Goal: Navigation & Orientation: Find specific page/section

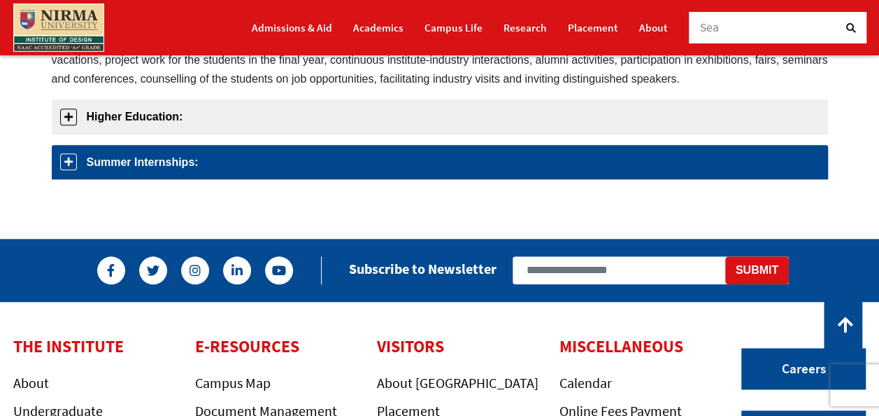
scroll to position [350, 0]
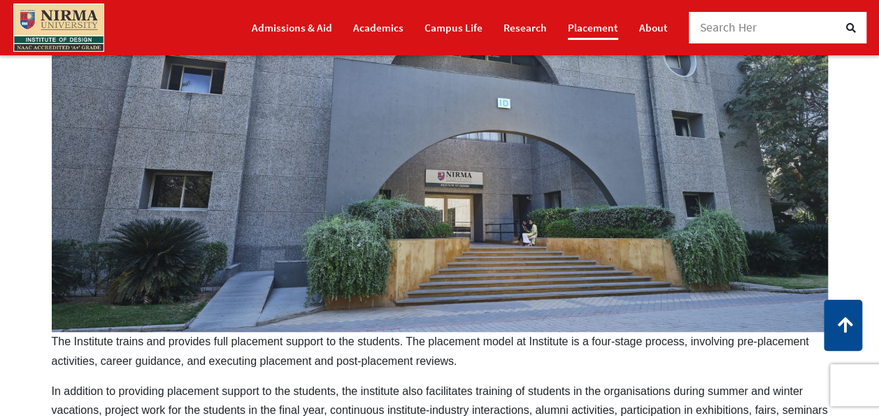
click at [595, 24] on link "Placement" at bounding box center [593, 27] width 50 height 24
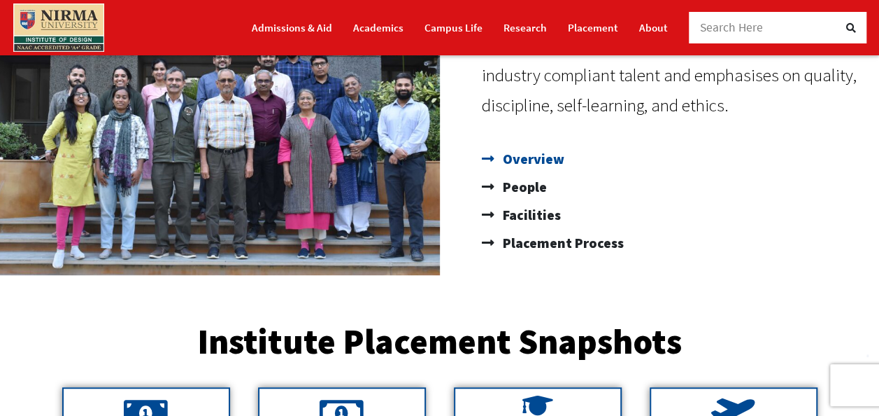
scroll to position [280, 0]
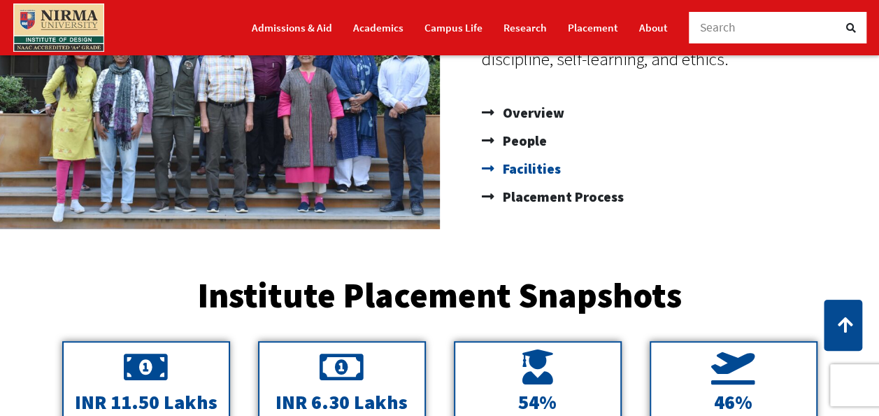
click at [534, 166] on span "Facilities" at bounding box center [530, 169] width 62 height 28
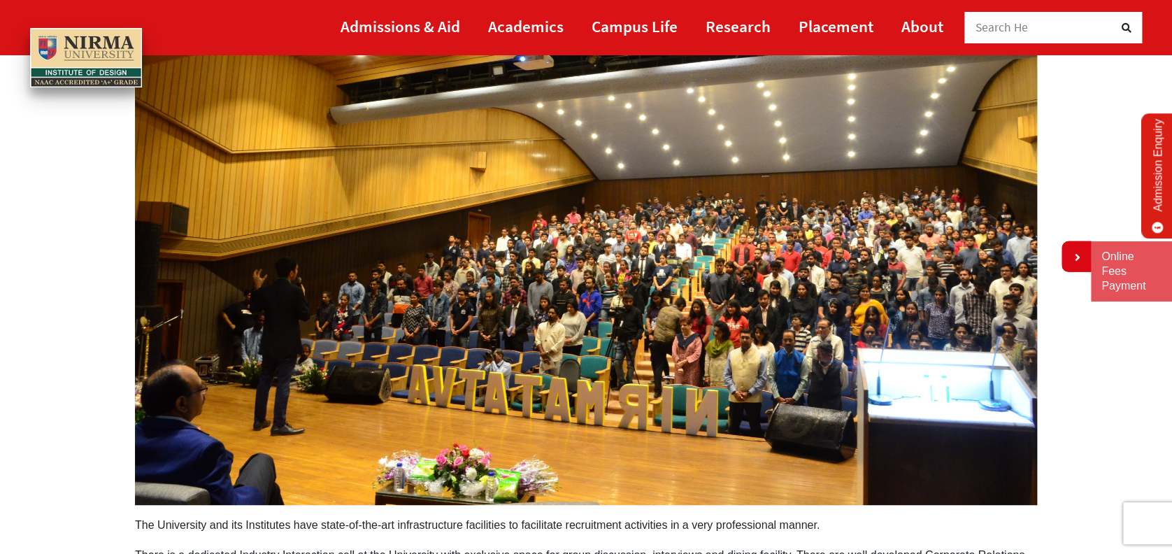
scroll to position [186, 0]
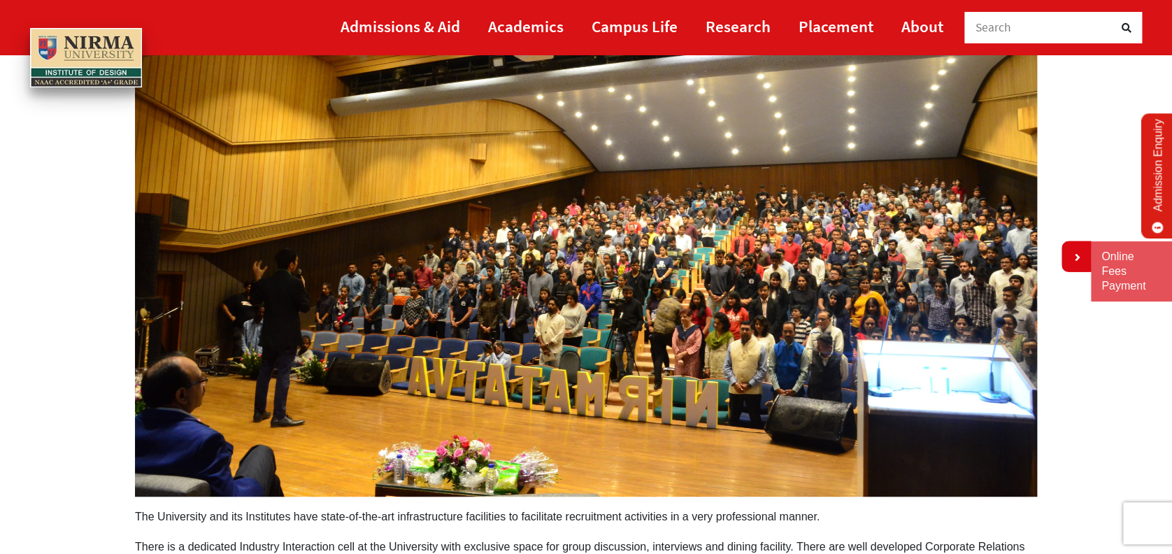
click at [580, 230] on img at bounding box center [586, 258] width 902 height 476
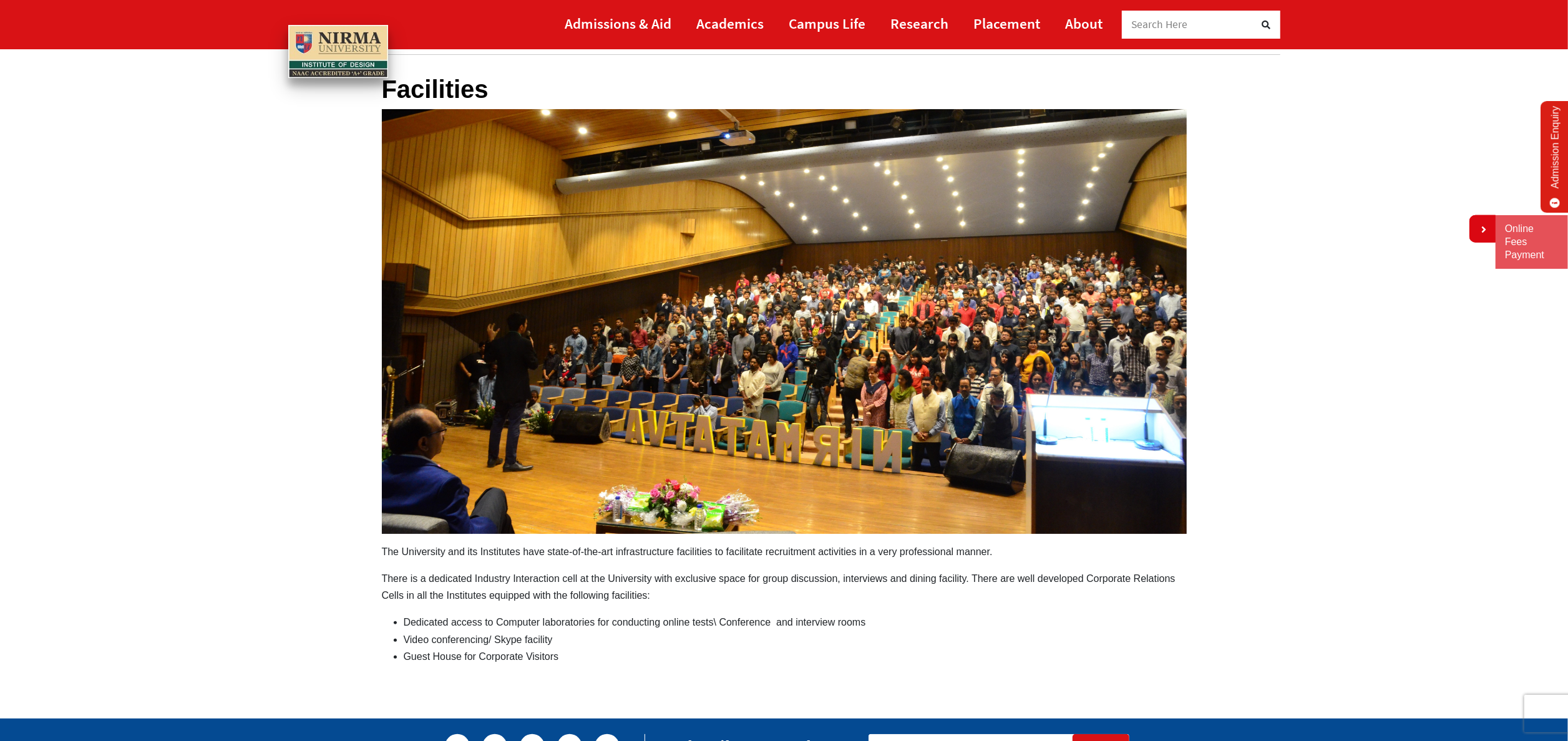
scroll to position [0, 0]
